Goal: Task Accomplishment & Management: Manage account settings

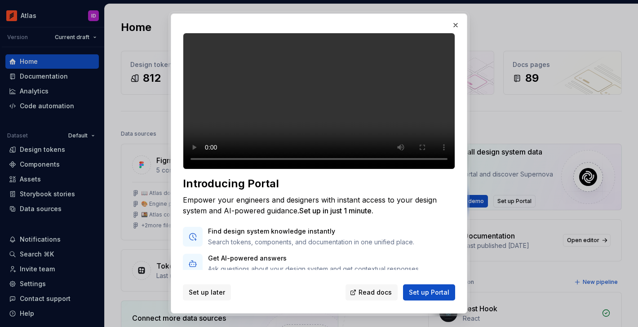
click at [210, 292] on span "Set up later" at bounding box center [207, 292] width 36 height 9
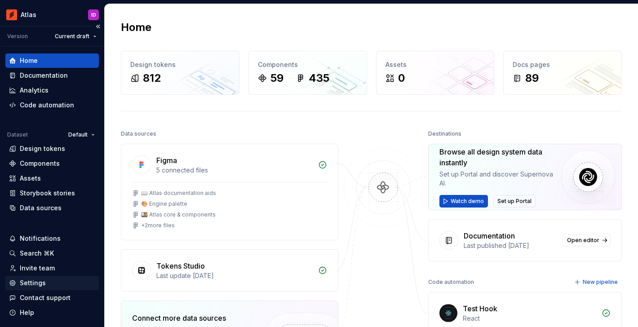
scroll to position [2, 0]
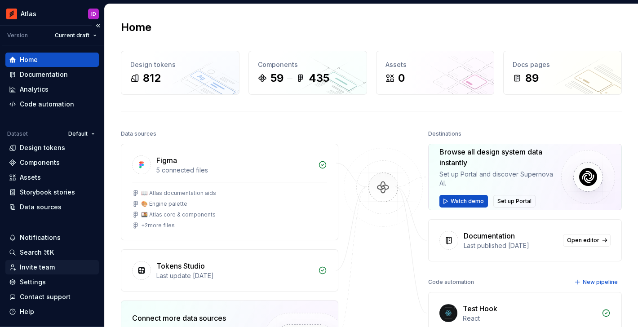
click at [21, 266] on div "Invite team" at bounding box center [37, 267] width 35 height 9
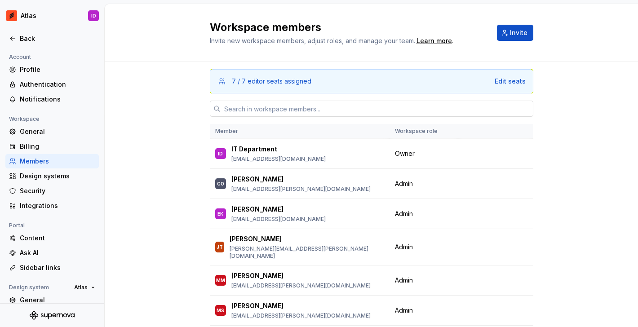
click at [252, 107] on input "text" at bounding box center [377, 109] width 313 height 16
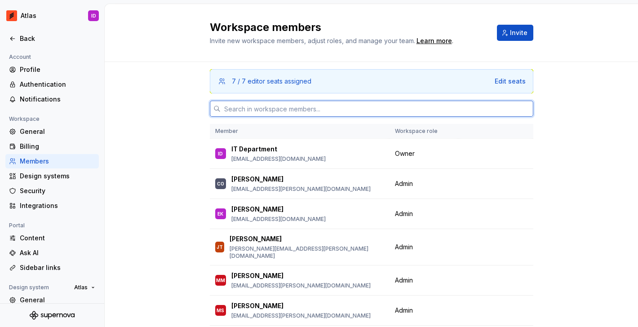
paste input "[PERSON_NAME][EMAIL_ADDRESS][PERSON_NAME][DOMAIN_NAME]"
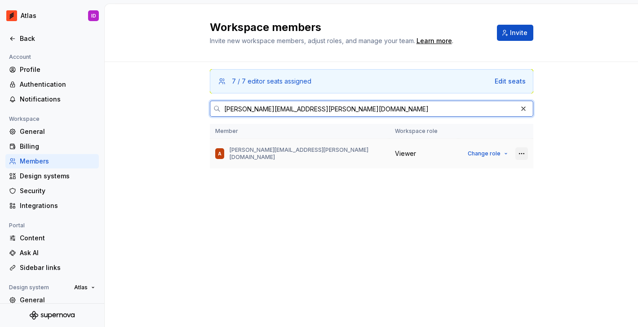
type input "[PERSON_NAME][EMAIL_ADDRESS][PERSON_NAME][DOMAIN_NAME]"
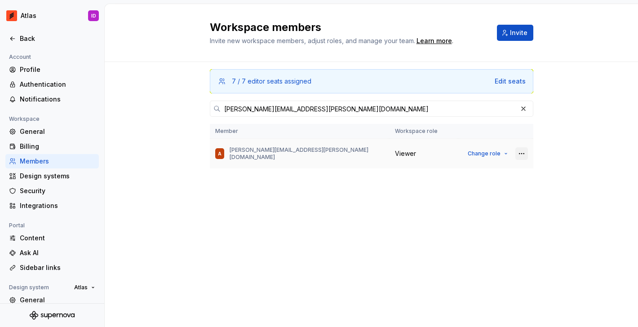
click at [524, 152] on button "button" at bounding box center [521, 153] width 13 height 13
click at [511, 172] on div "Remove from workspace" at bounding box center [475, 171] width 94 height 9
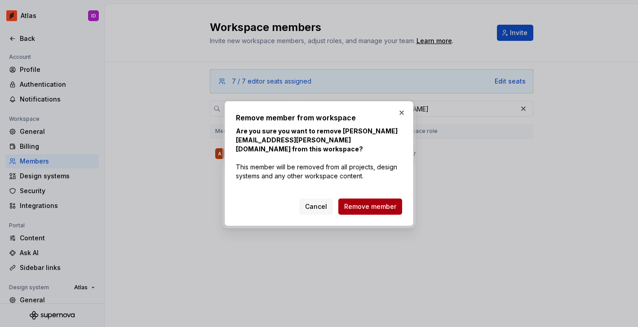
click at [374, 205] on span "Remove member" at bounding box center [370, 206] width 52 height 9
